Goal: Transaction & Acquisition: Purchase product/service

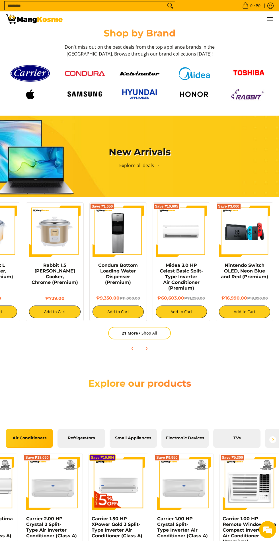
scroll to position [293, 0]
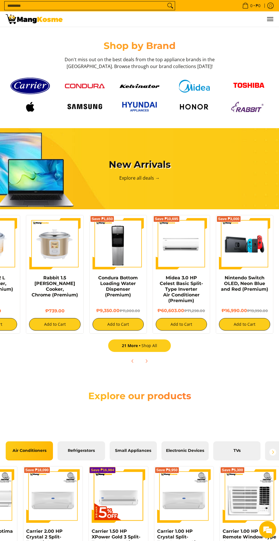
click at [154, 352] on link "21 More Shop All" at bounding box center [139, 345] width 63 height 13
click at [68, 6] on input "Search..." at bounding box center [85, 5] width 161 height 9
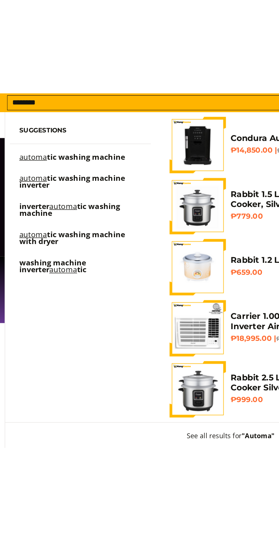
scroll to position [45, 0]
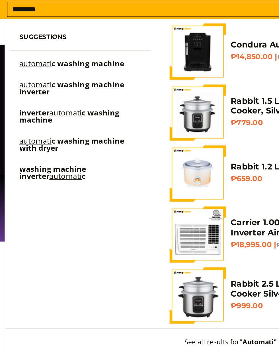
type input "********"
click at [27, 55] on span "c washing machine inverter" at bounding box center [43, 53] width 63 height 11
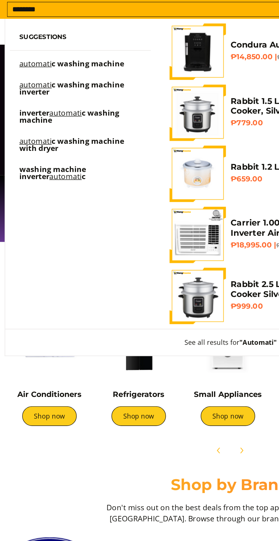
scroll to position [0, 707]
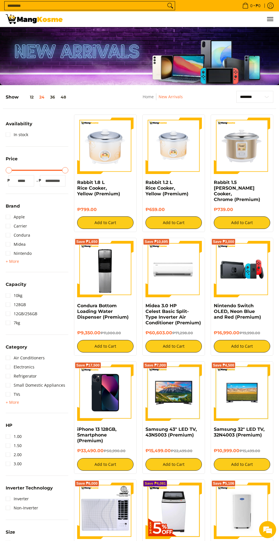
click at [13, 402] on span "+ More" at bounding box center [12, 402] width 13 height 5
click at [36, 402] on link "Washing Machine" at bounding box center [27, 403] width 42 height 9
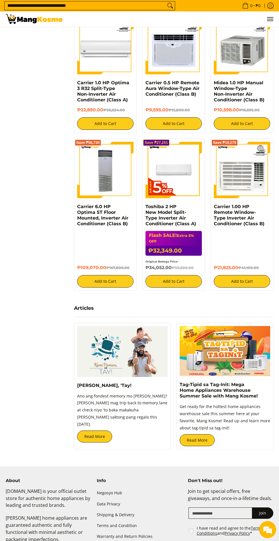
scroll to position [946, 0]
